Goal: Complete application form: Complete application form

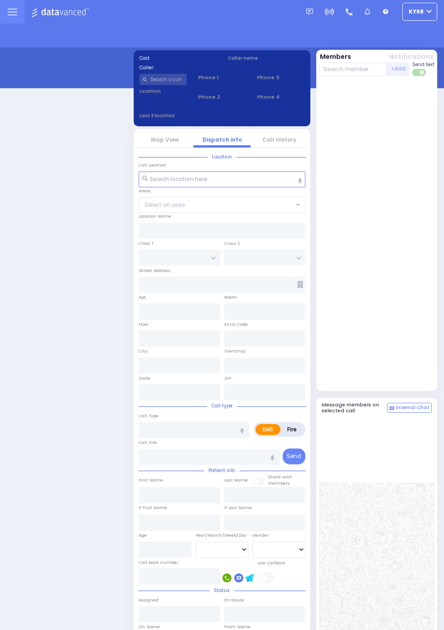
select select "12"
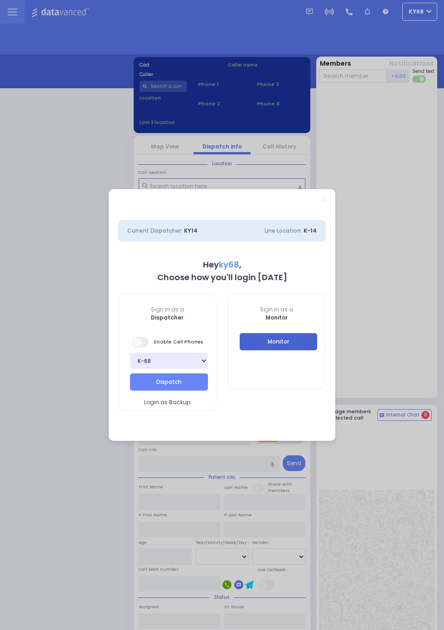
click at [255, 338] on button "Monitor" at bounding box center [278, 341] width 78 height 17
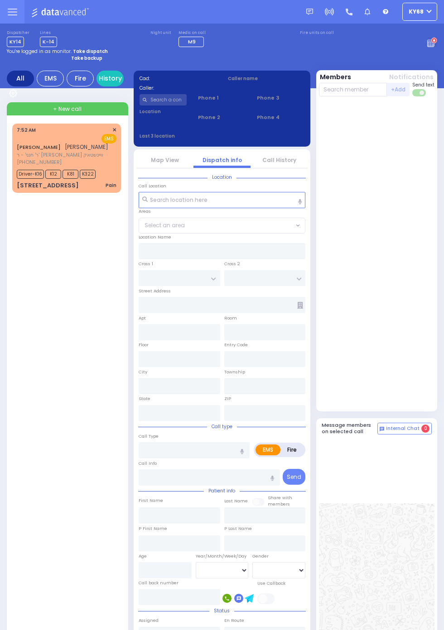
click at [17, 161] on span "[PHONE_NUMBER]" at bounding box center [39, 161] width 45 height 7
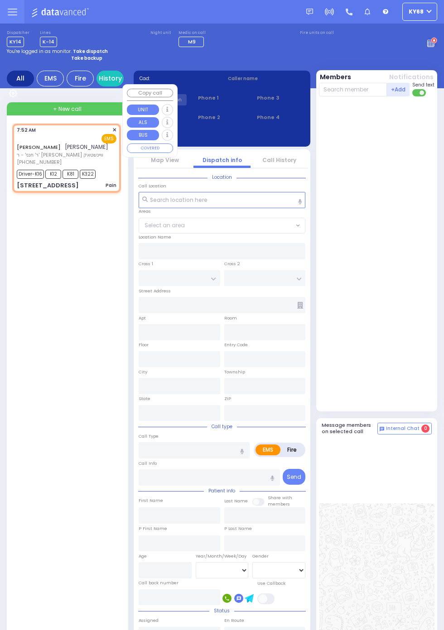
select select
type input "Pain"
radio input "true"
type input "JOEL"
type input "SCHWARTZ"
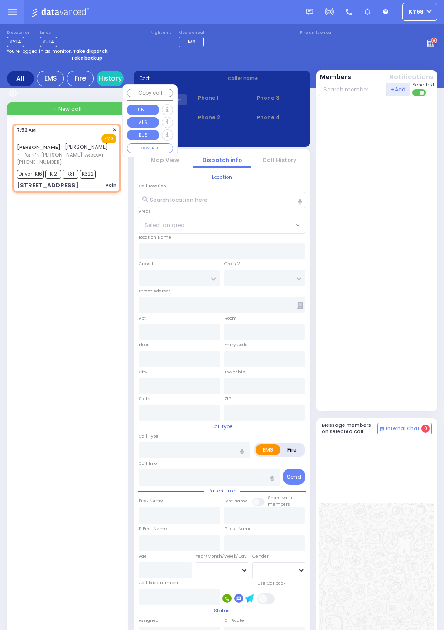
type input "Rivka"
type input "Schwartz"
type input "69"
select select "Year"
select select "[DEMOGRAPHIC_DATA]"
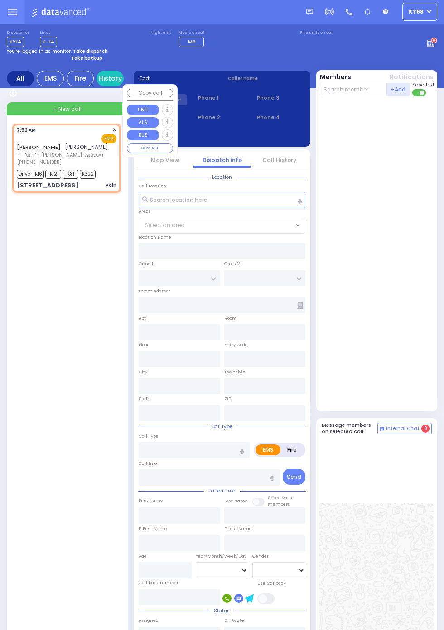
type input "07:52"
type input "07:54"
type input "Hudson Valley Hosp Cntr 1980 Crompond Rd Cortlandt Manor"
type input "SEVEN SPRINGS MOUNTAIN RD"
type input "PAKSH PL"
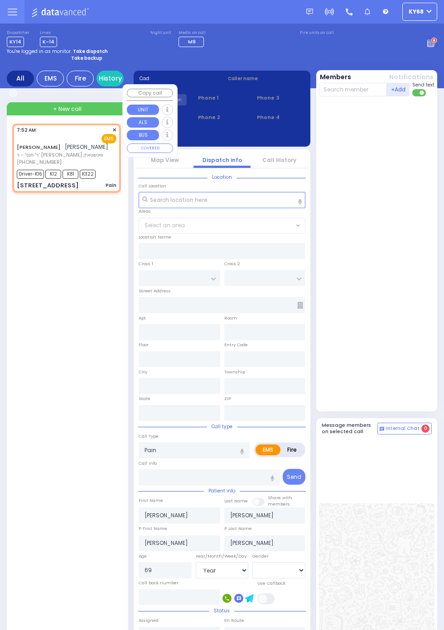
type input "1 Nicklesburg Road"
type input "201"
type input "Kiryas Joel"
type input "New York"
type input "10950"
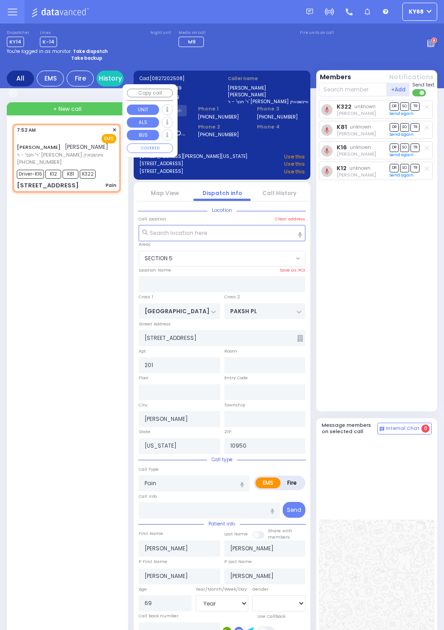
select select "SECTION 5"
click at [37, 497] on div "JOEL SCHWARTZ יואל שווארץ ר' חנני' - ר' יחזקאל ברגפ וויינשטאק (845) 662-1019 7:…" at bounding box center [68, 459] width 112 height 671
click at [40, 497] on div "JOEL SCHWARTZ יואל שווארץ ר' חנני' - ר' יחזקאל ברגפ וויינשטאק (845) 662-1019 7:…" at bounding box center [68, 459] width 112 height 671
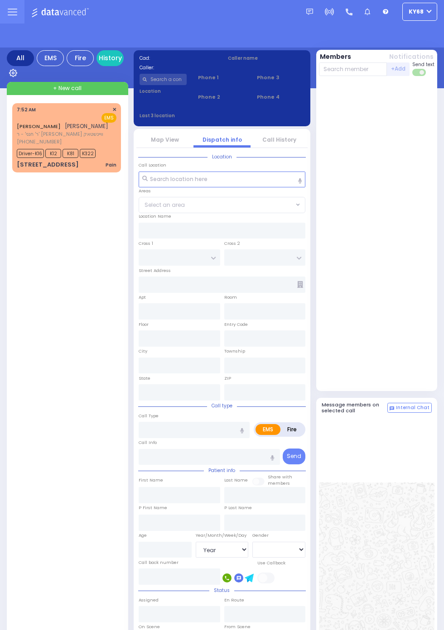
select select "Year"
select select "[DEMOGRAPHIC_DATA]"
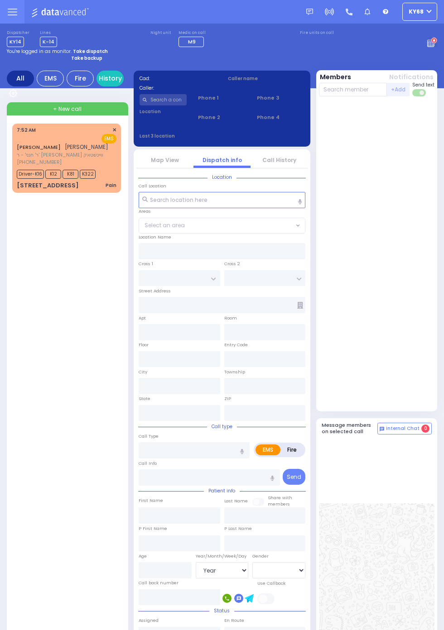
click at [18, 174] on span "Driver-K16" at bounding box center [30, 174] width 27 height 9
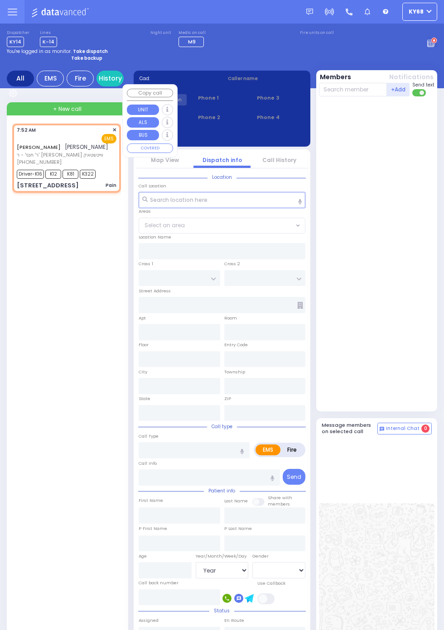
select select
type input "Pain"
radio input "true"
type input "JOEL"
type input "SCHWARTZ"
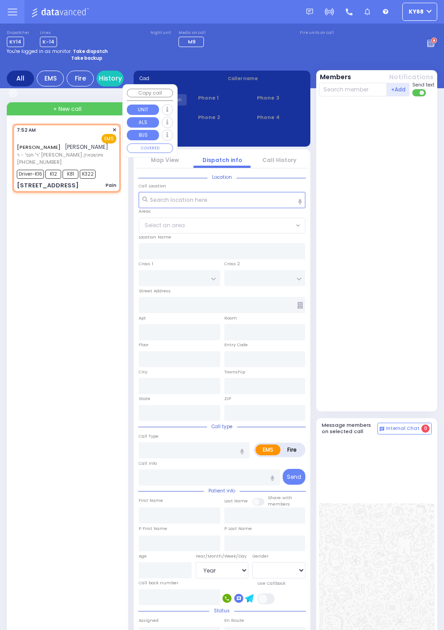
type input "Rivka"
type input "Schwartz"
type input "69"
select select "Year"
select select "[DEMOGRAPHIC_DATA]"
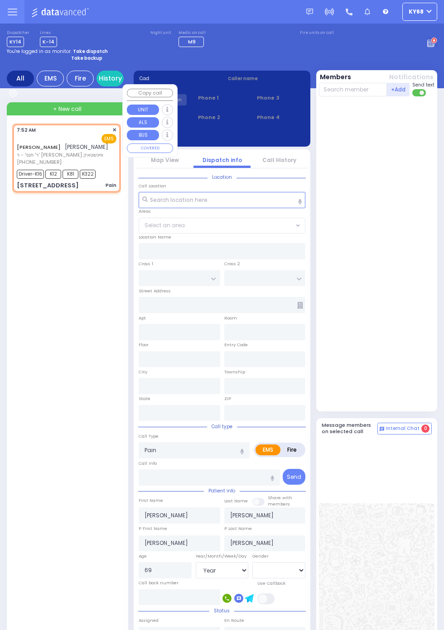
type input "07:52"
type input "07:54"
type input "Hudson Valley Hosp Cntr 1980 Crompond Rd Cortlandt Manor"
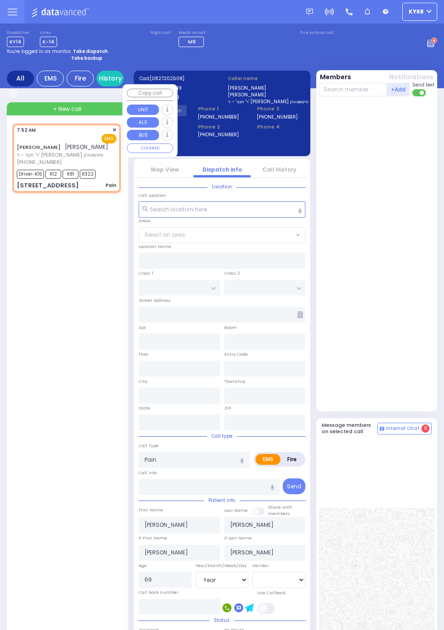
type input "SEVEN SPRINGS MOUNTAIN RD"
type input "PAKSH PL"
type input "1 Nicklesburg Road"
type input "201"
type input "Kiryas Joel"
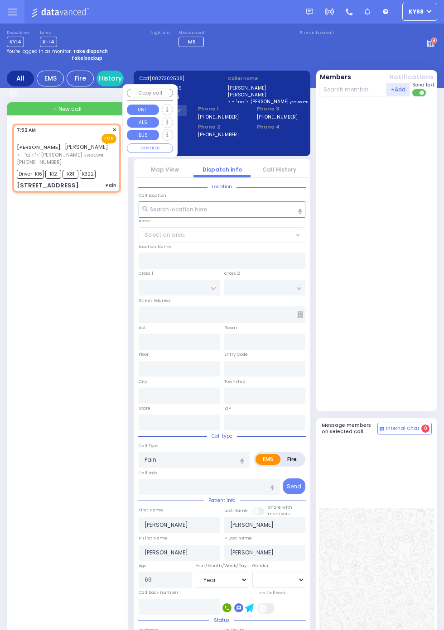
type input "New York"
type input "10950"
select select "SECTION 5"
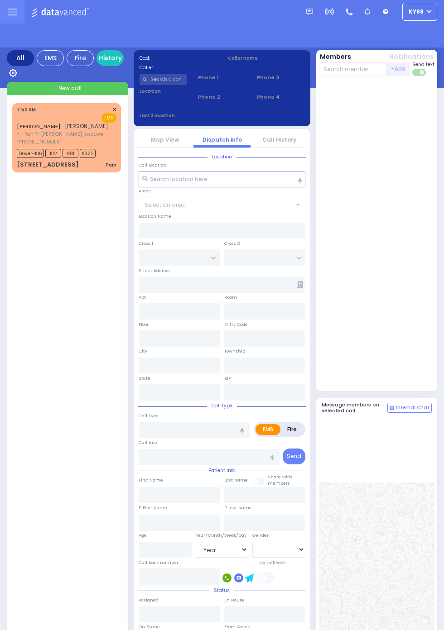
select select "Year"
select select "[DEMOGRAPHIC_DATA]"
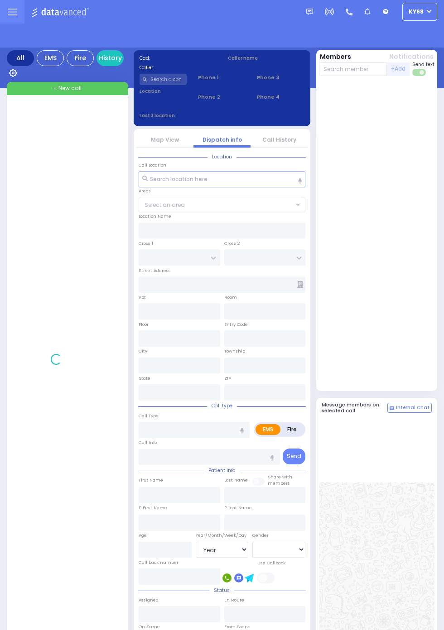
select select "Year"
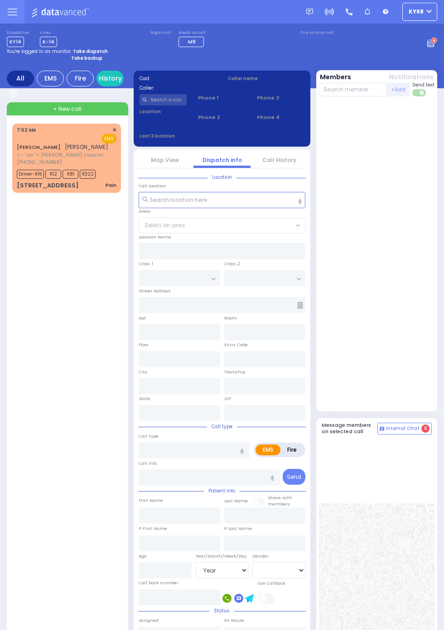
click at [431, 43] on rect at bounding box center [430, 43] width 1 height 1
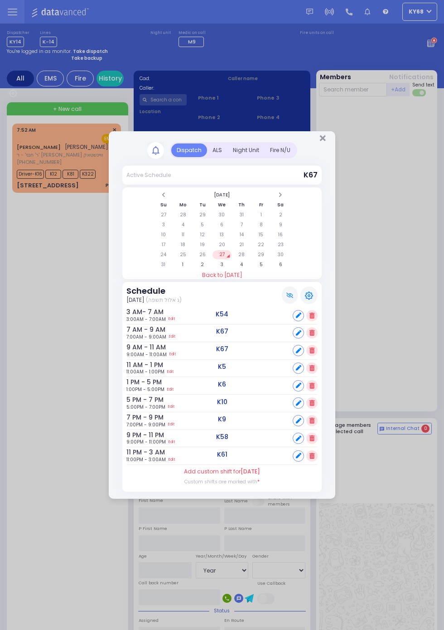
click at [216, 148] on div "ALS" at bounding box center [217, 150] width 20 height 14
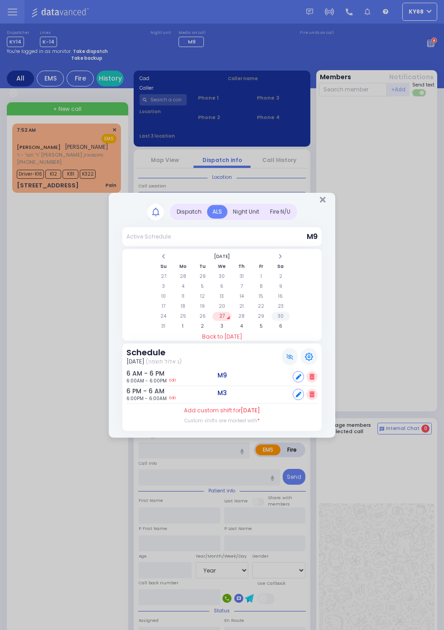
click at [281, 314] on td "30" at bounding box center [280, 316] width 19 height 9
click at [172, 331] on td "31" at bounding box center [163, 326] width 19 height 9
click at [290, 321] on td "30" at bounding box center [280, 316] width 19 height 9
click at [172, 331] on td "31" at bounding box center [163, 326] width 19 height 9
click at [231, 331] on td "3" at bounding box center [221, 326] width 19 height 9
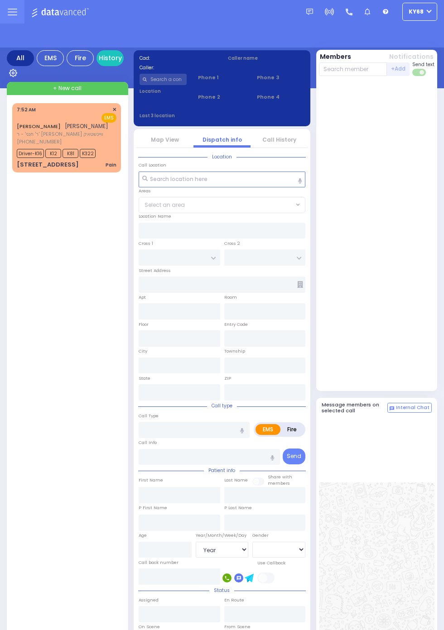
select select "Year"
